Goal: Information Seeking & Learning: Learn about a topic

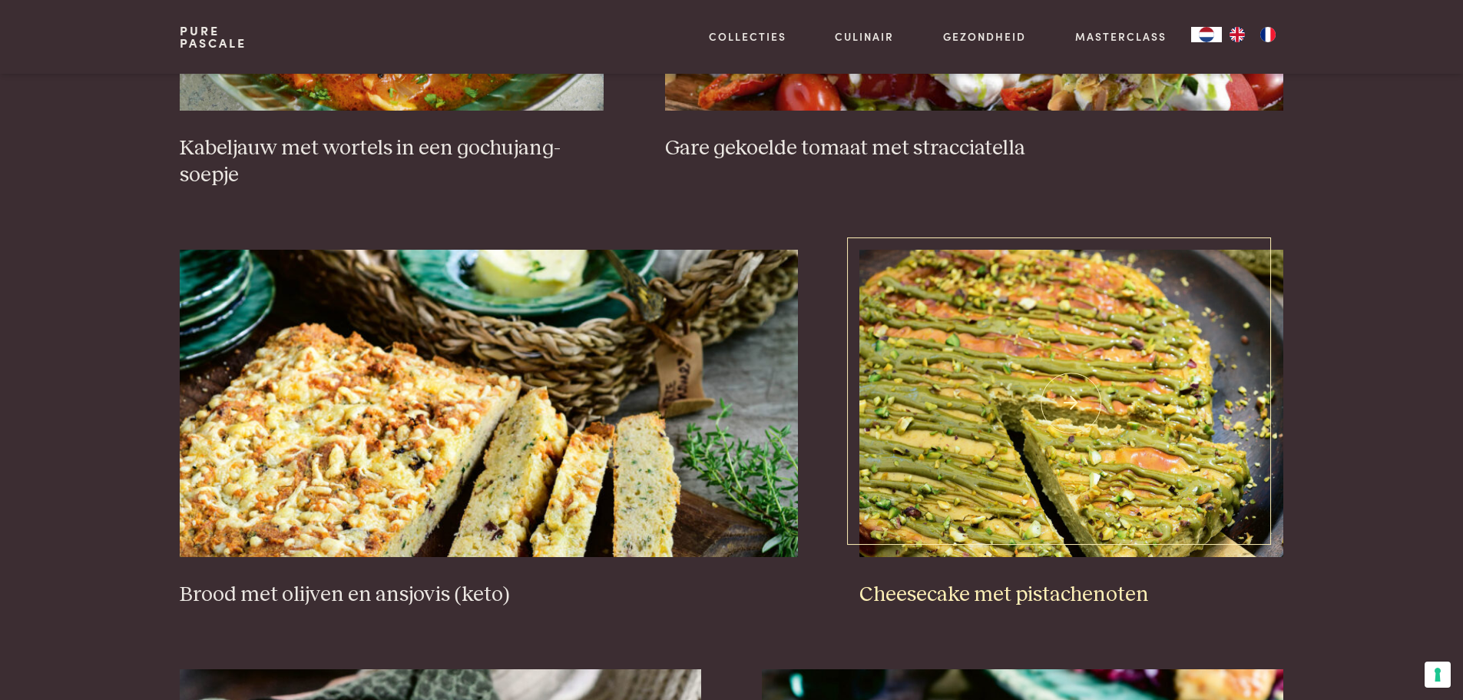
scroll to position [1741, 0]
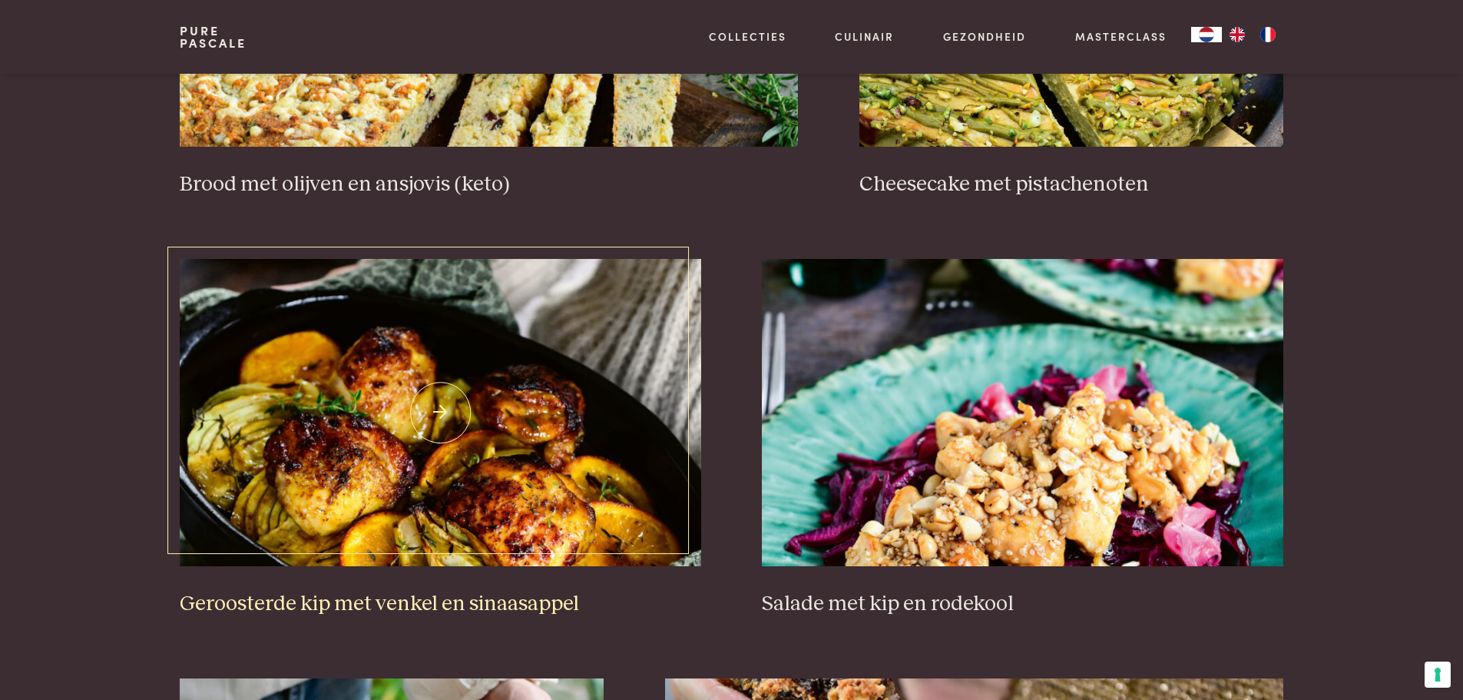
click at [604, 382] on img at bounding box center [440, 412] width 521 height 307
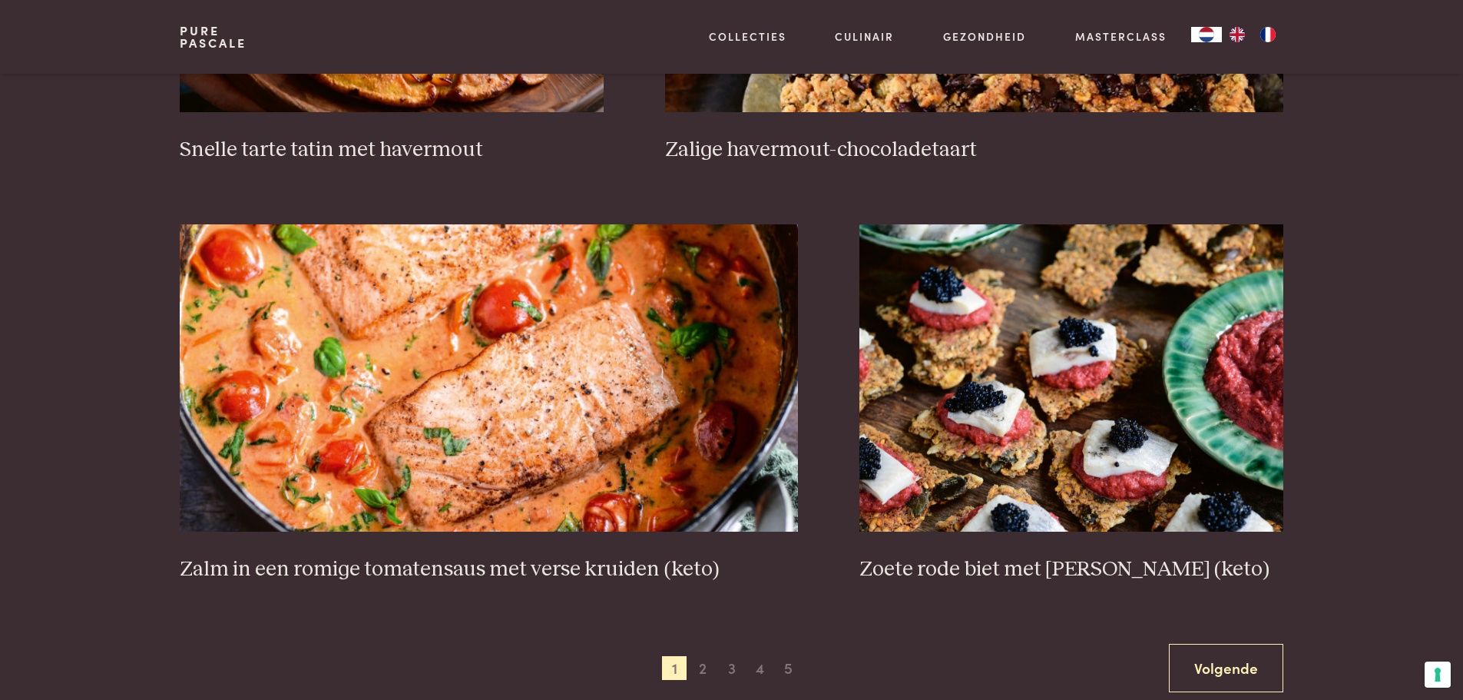
scroll to position [2663, 0]
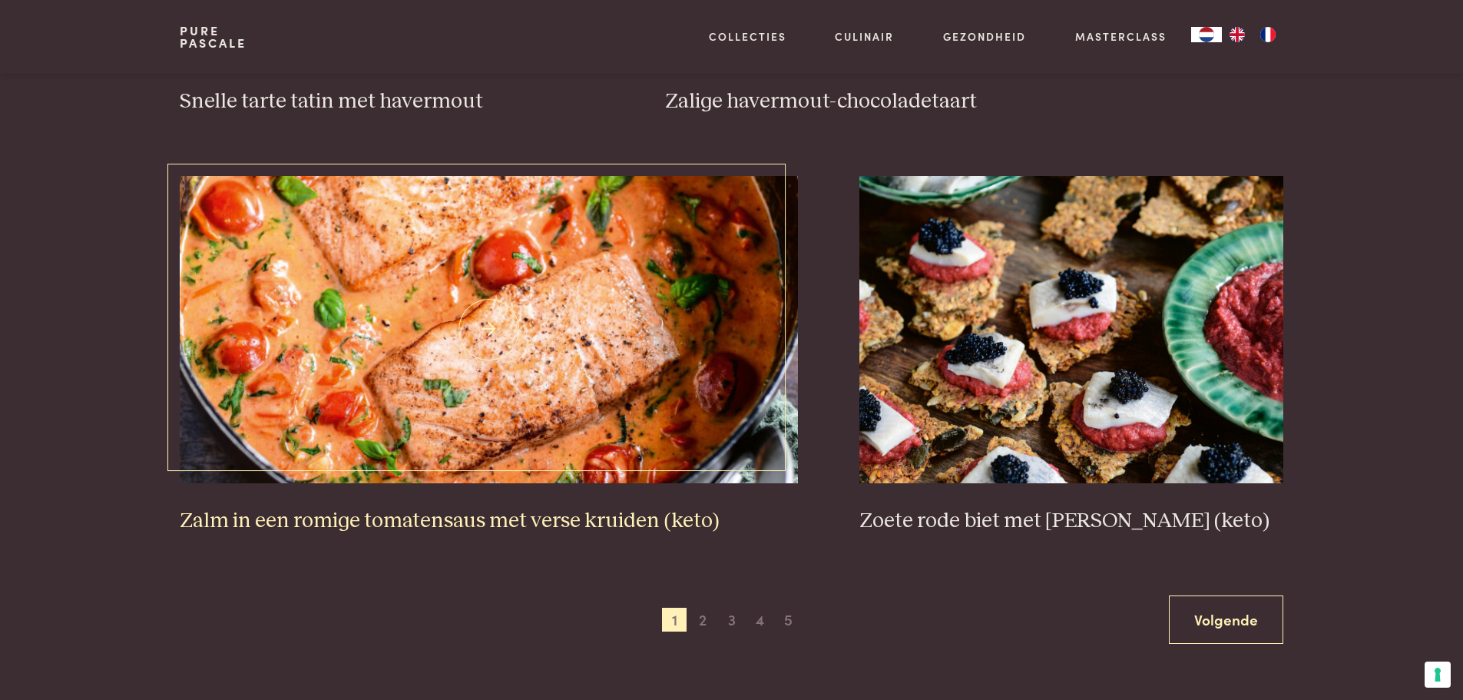
click at [399, 298] on img at bounding box center [489, 329] width 618 height 307
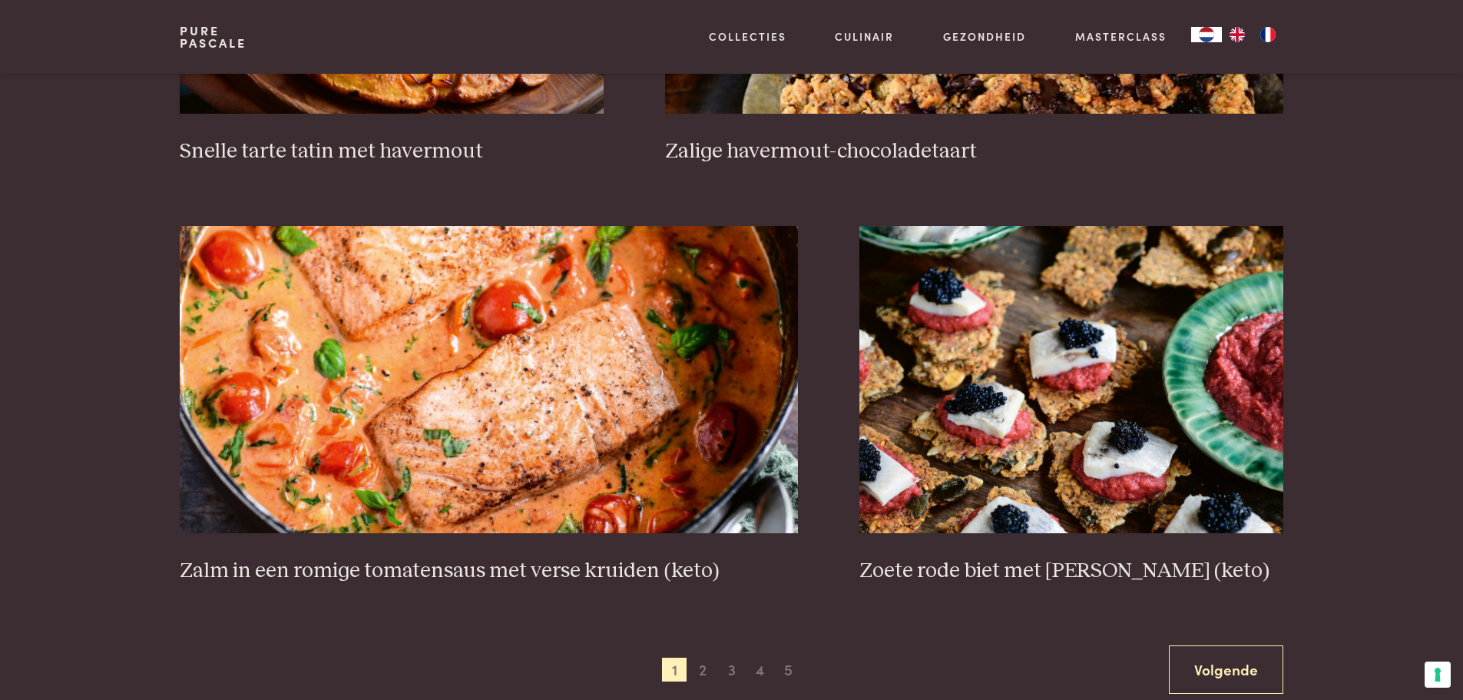
scroll to position [2611, 0]
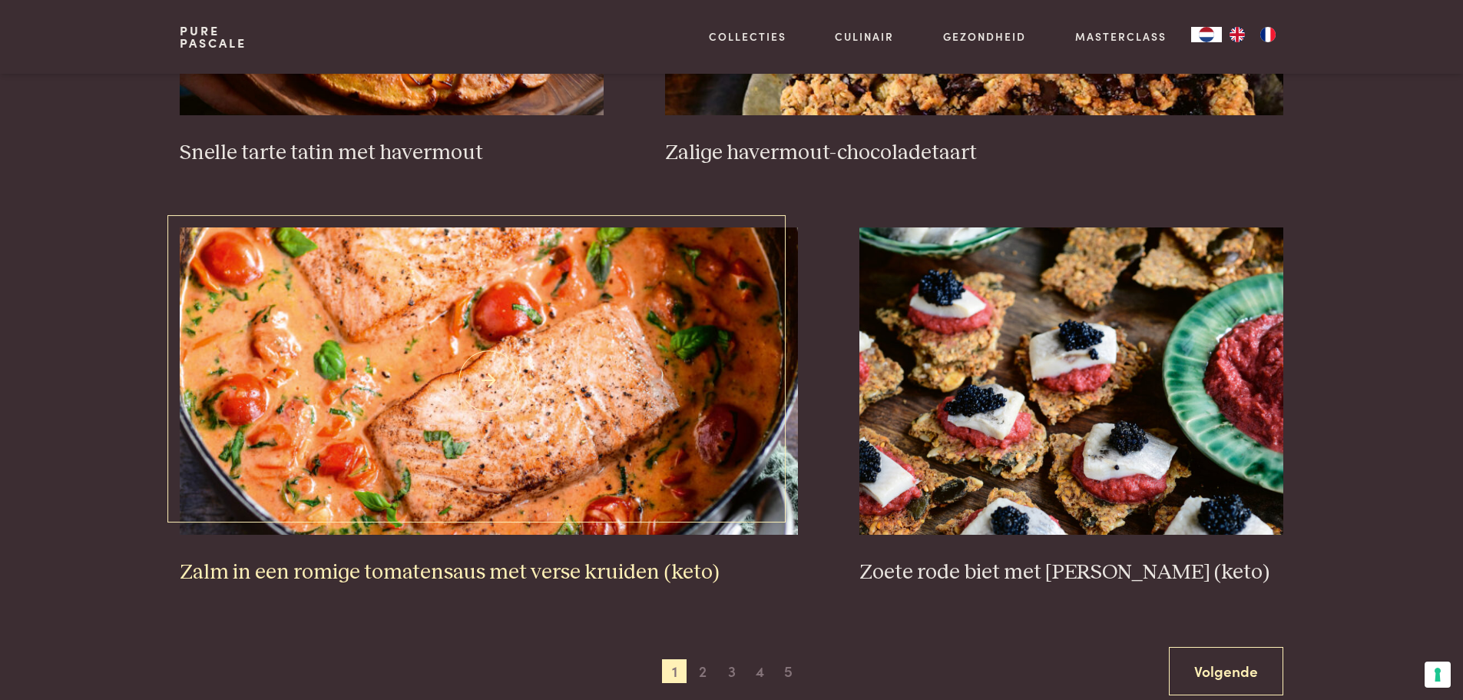
click at [454, 333] on img at bounding box center [489, 380] width 618 height 307
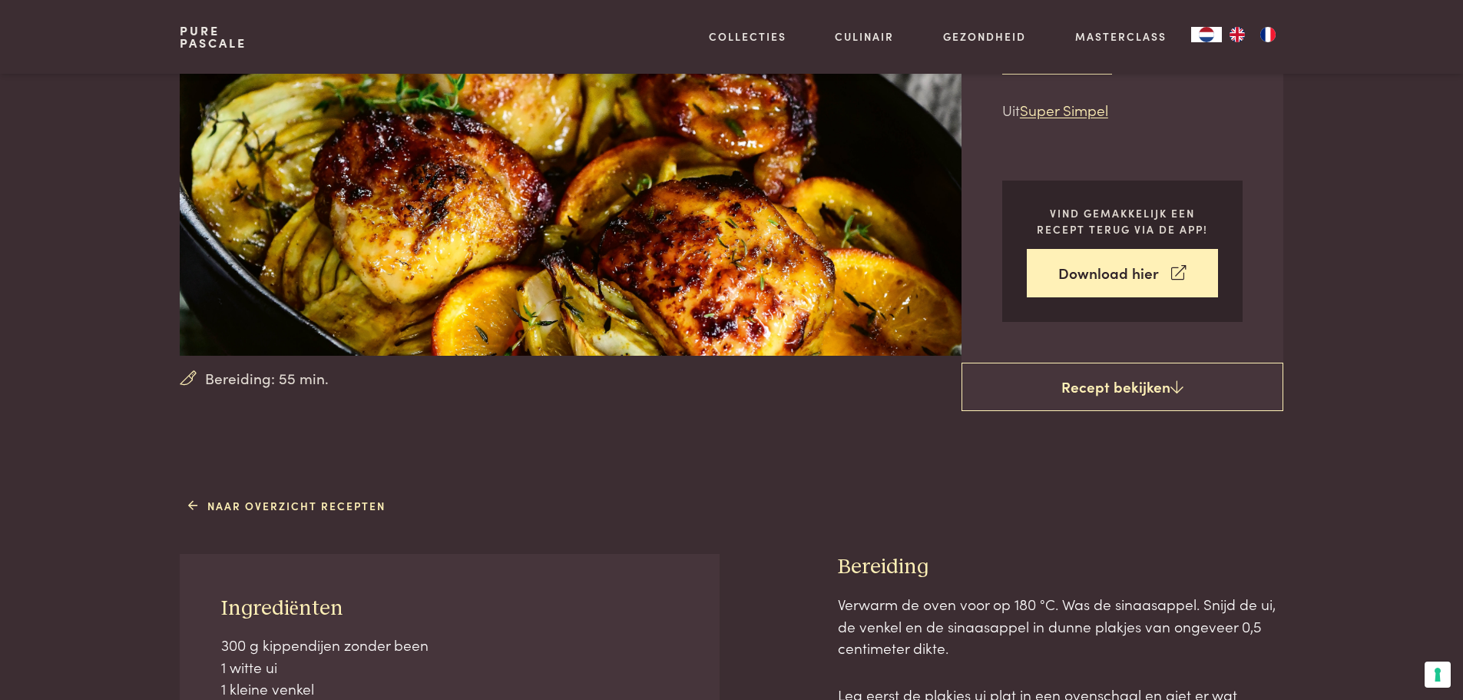
scroll to position [51, 0]
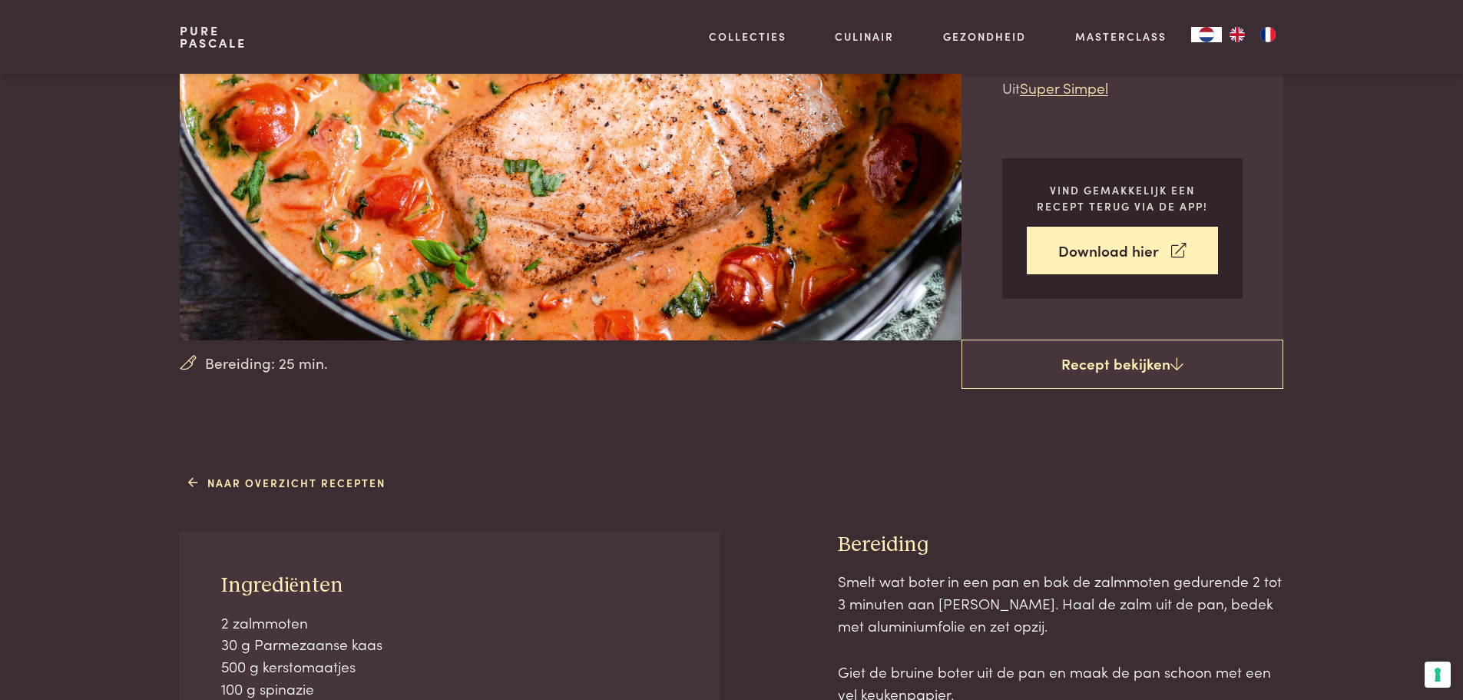
scroll to position [205, 0]
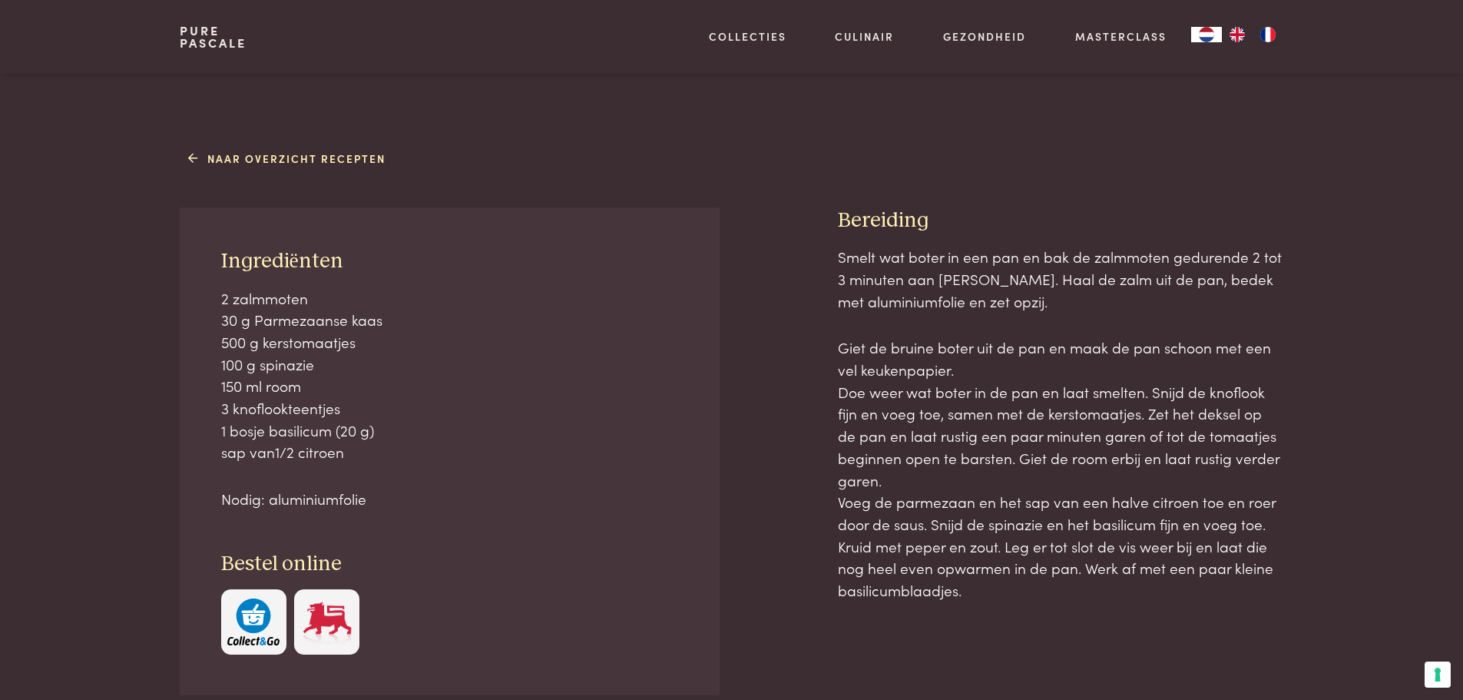
scroll to position [563, 0]
